Goal: Check status

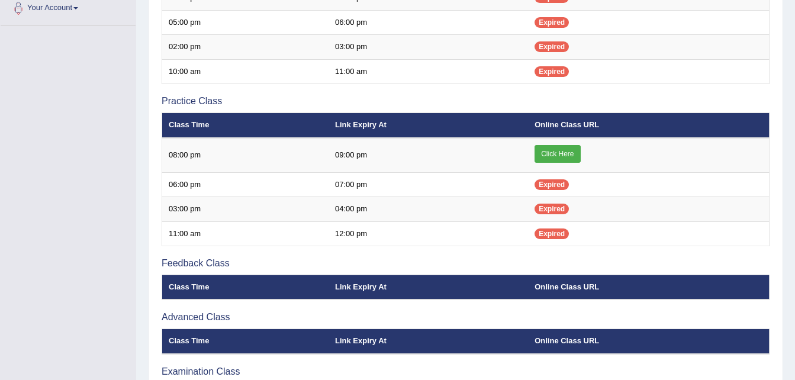
scroll to position [304, 0]
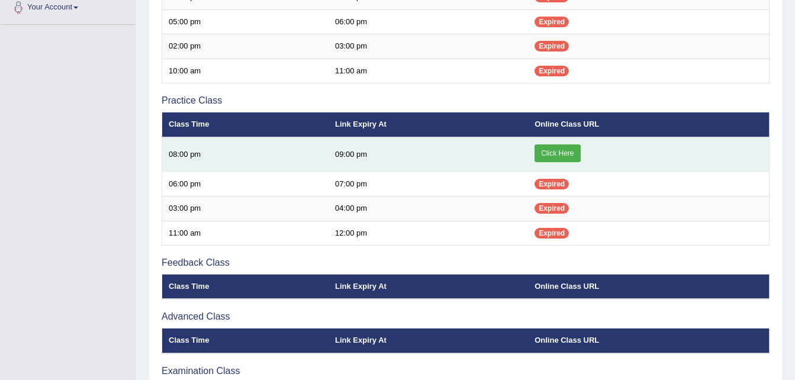
click at [567, 149] on link "Click Here" at bounding box center [558, 153] width 46 height 18
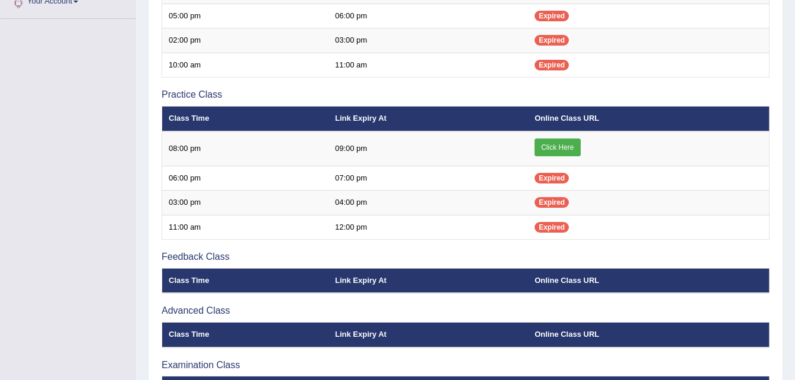
scroll to position [304, 0]
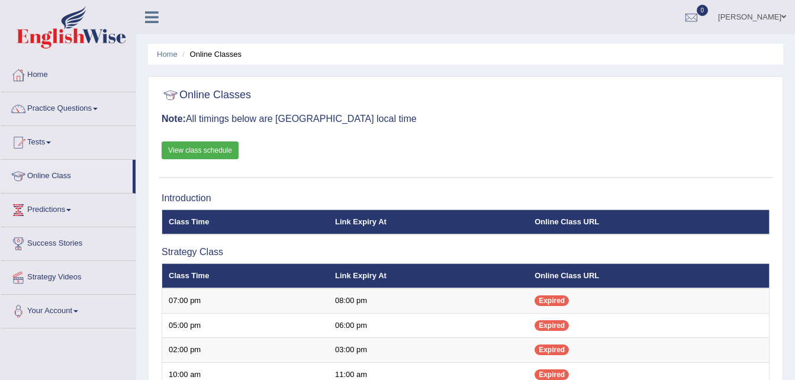
scroll to position [304, 0]
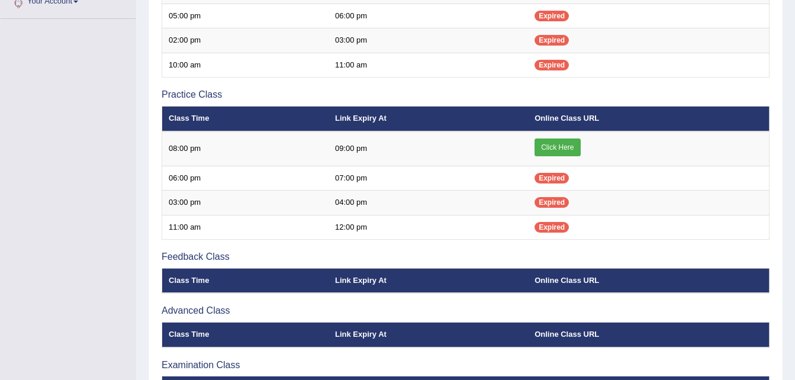
scroll to position [304, 0]
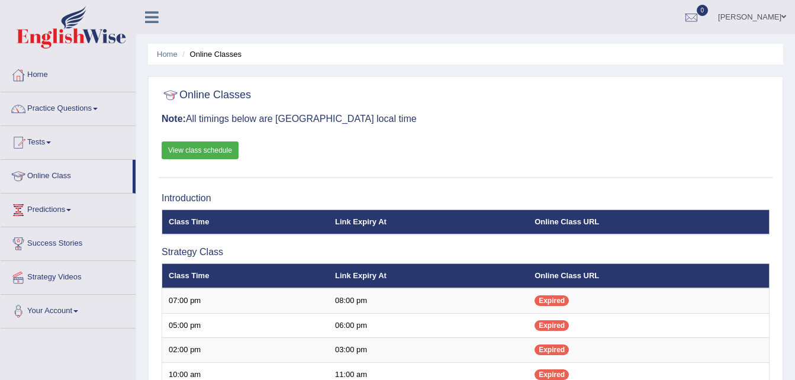
scroll to position [304, 0]
